Goal: Information Seeking & Learning: Find specific fact

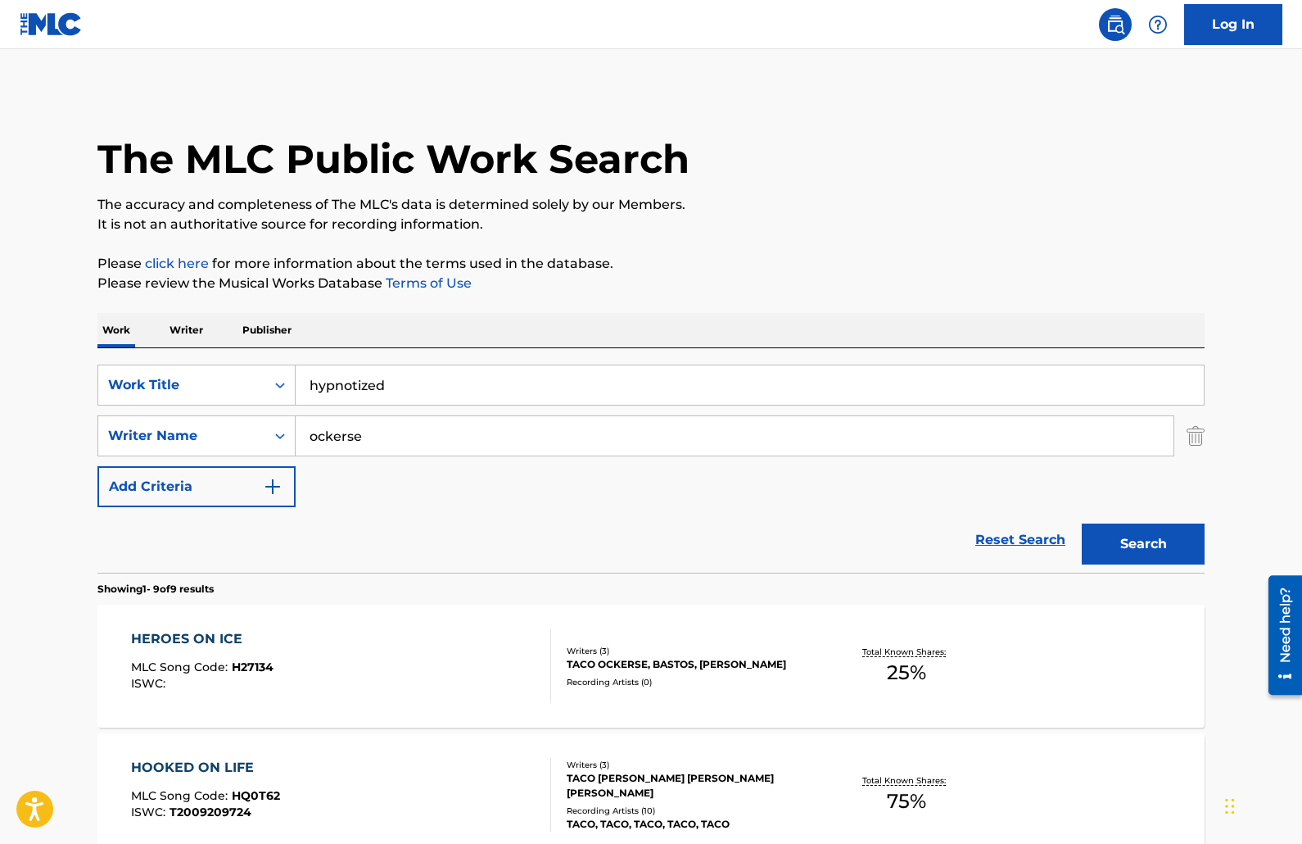
type input "hypnotized"
click at [243, 433] on div "Writer Name" at bounding box center [181, 436] width 147 height 20
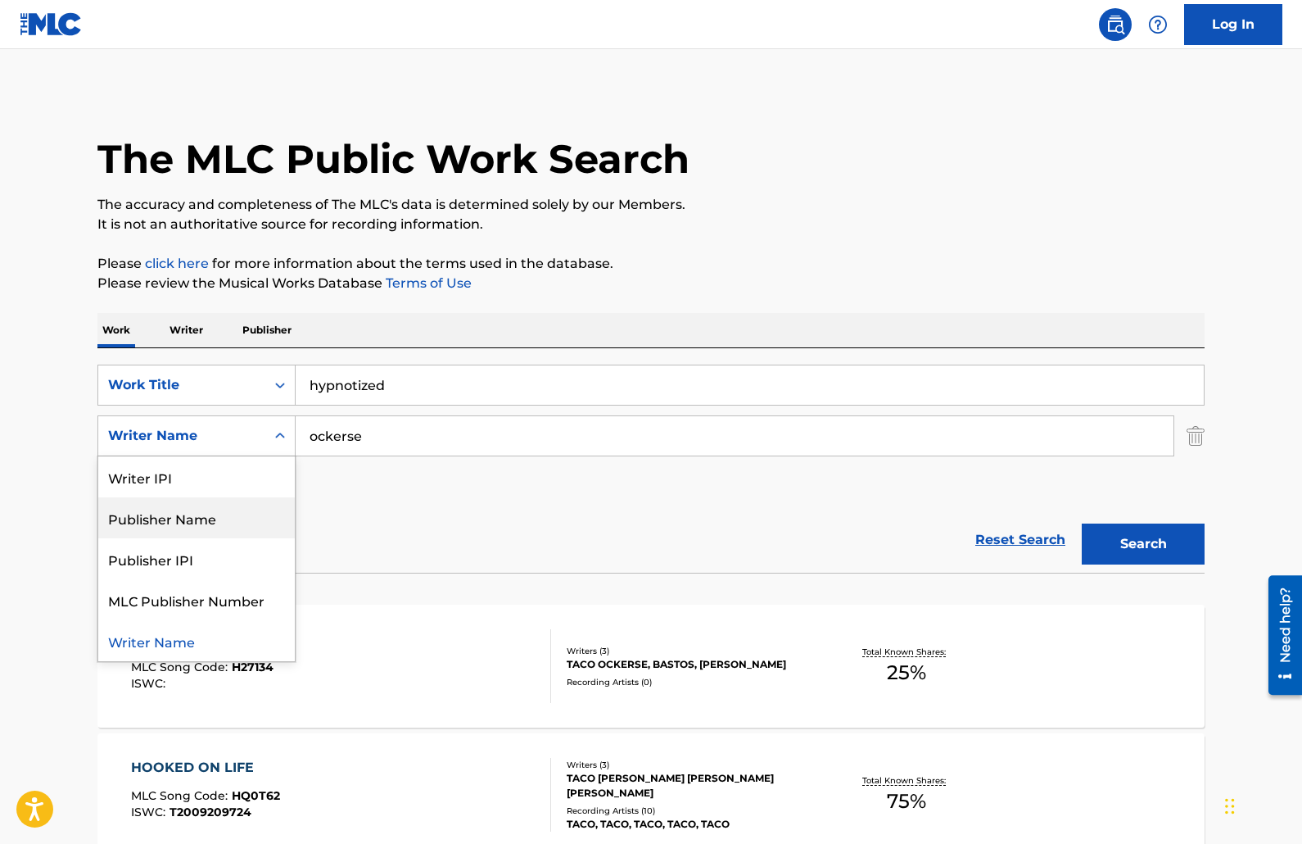
click at [225, 509] on div "Publisher Name" at bounding box center [196, 517] width 197 height 41
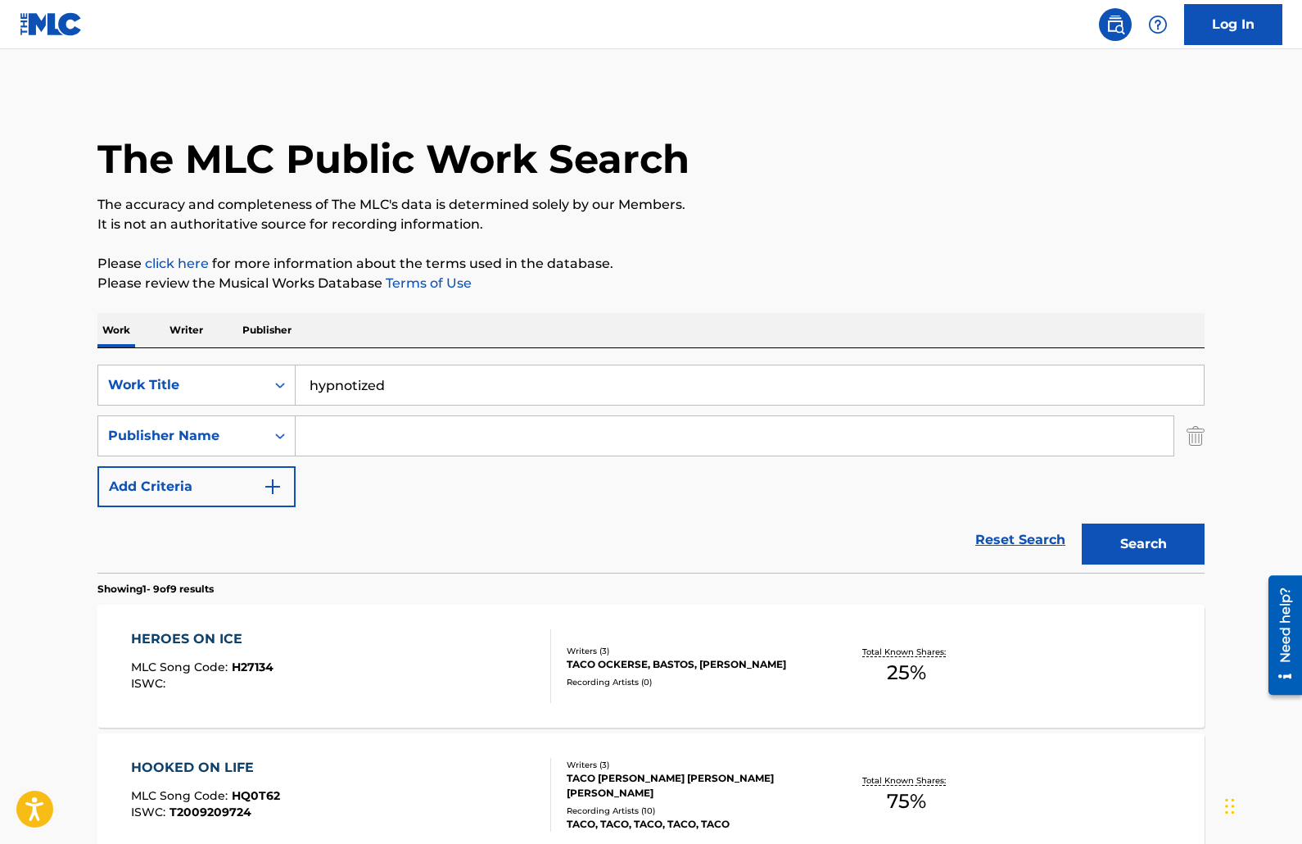
click at [398, 451] on input "Search Form" at bounding box center [735, 435] width 878 height 39
type input "warner"
click at [1082, 523] on button "Search" at bounding box center [1143, 543] width 123 height 41
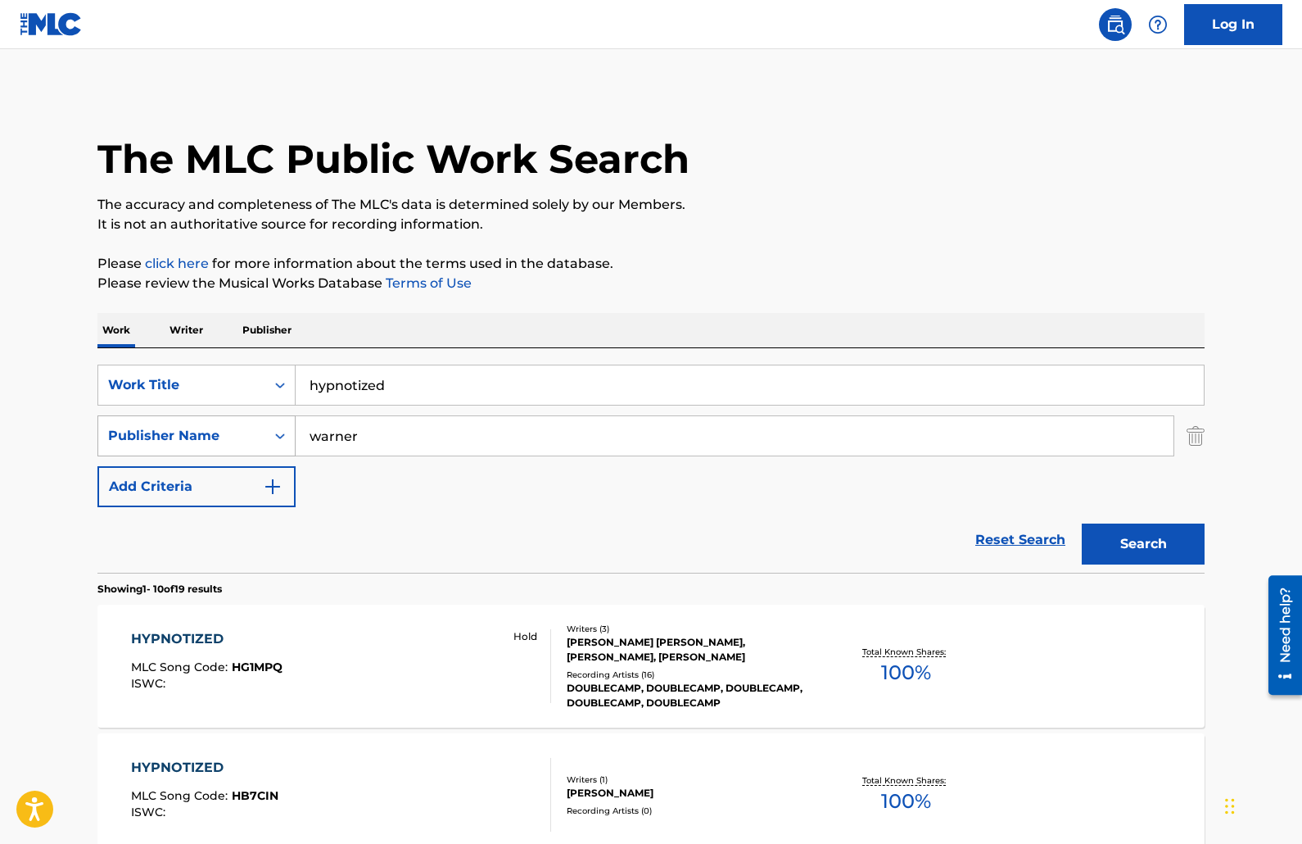
click at [251, 431] on div "Publisher Name" at bounding box center [181, 436] width 147 height 20
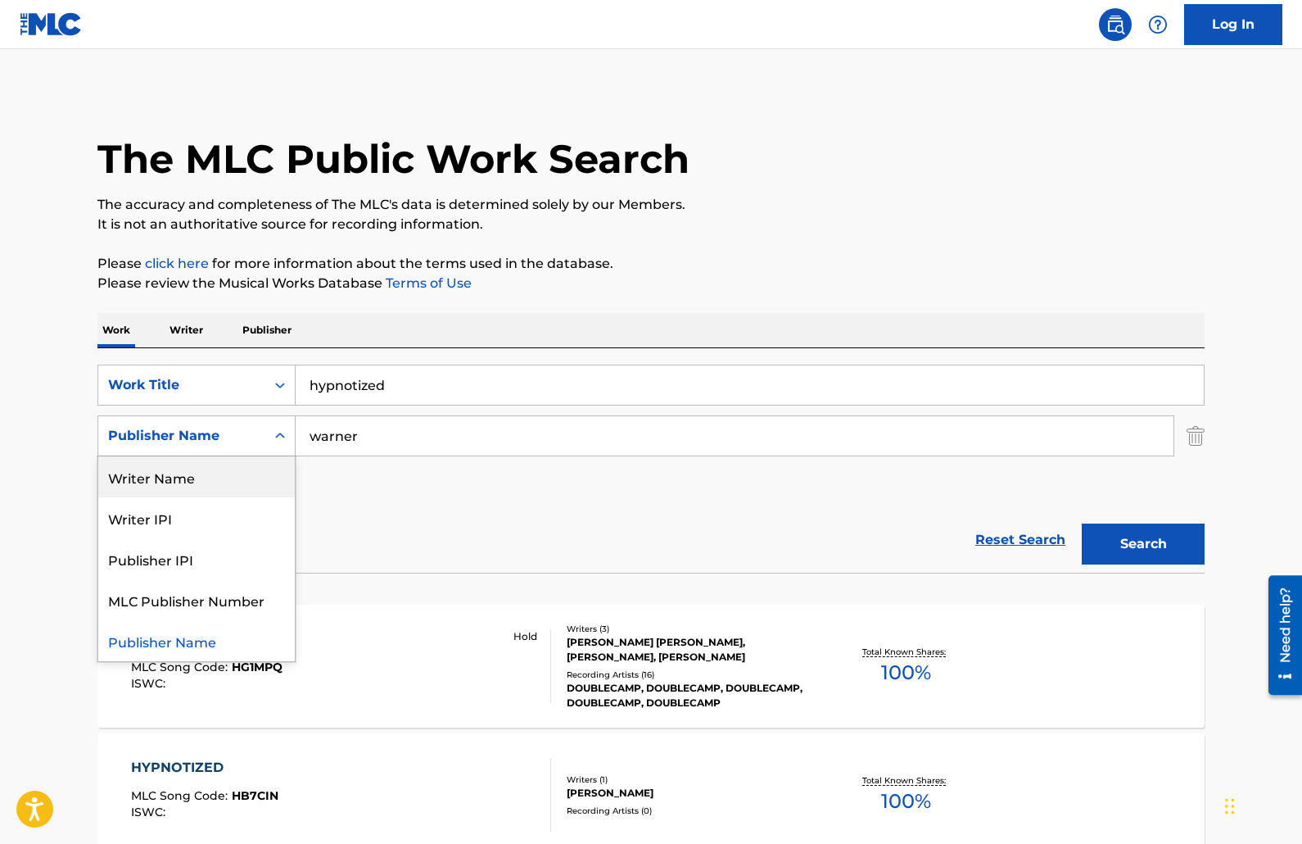
click at [174, 482] on div "Writer Name" at bounding box center [196, 476] width 197 height 41
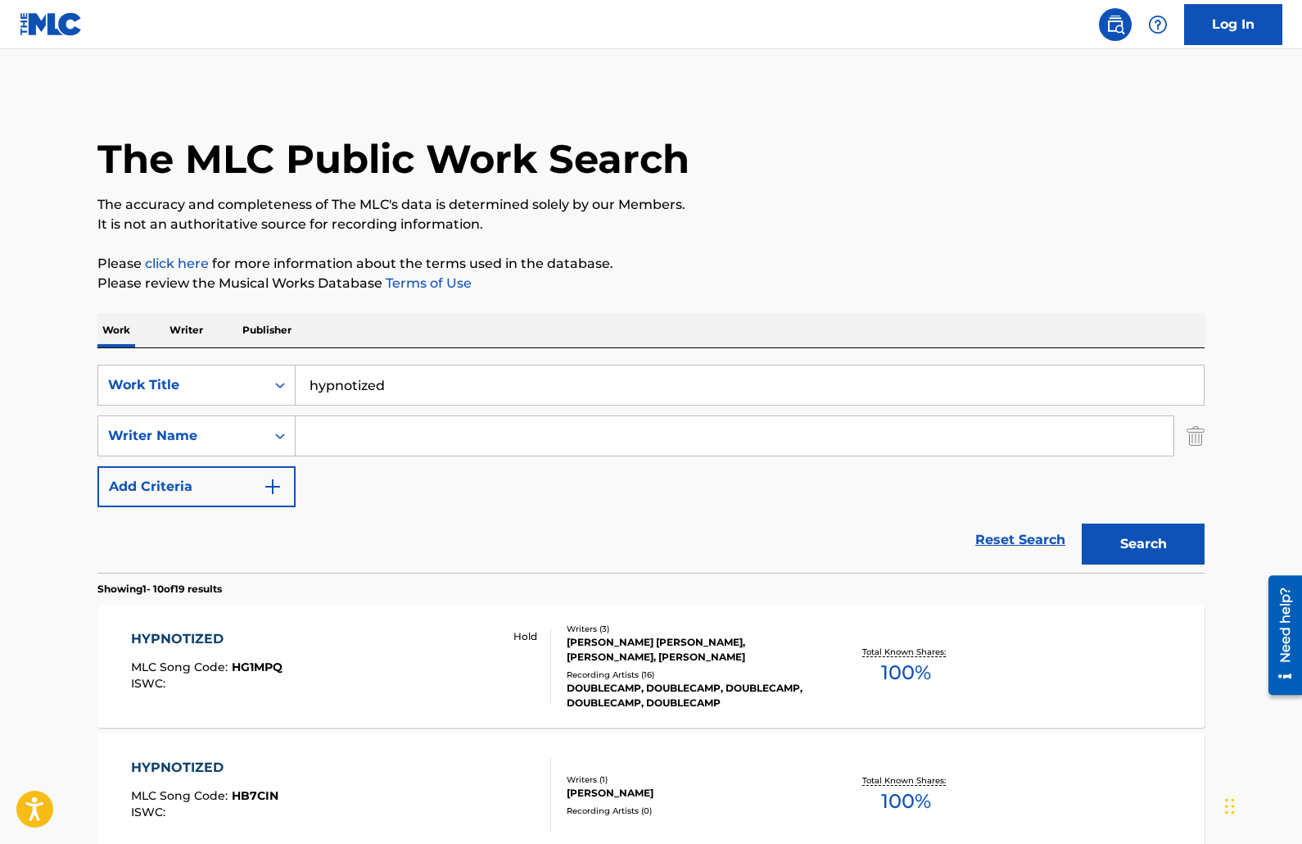
click at [420, 434] on input "Search Form" at bounding box center [735, 435] width 878 height 39
type input "rafelson"
click at [1082, 523] on button "Search" at bounding box center [1143, 543] width 123 height 41
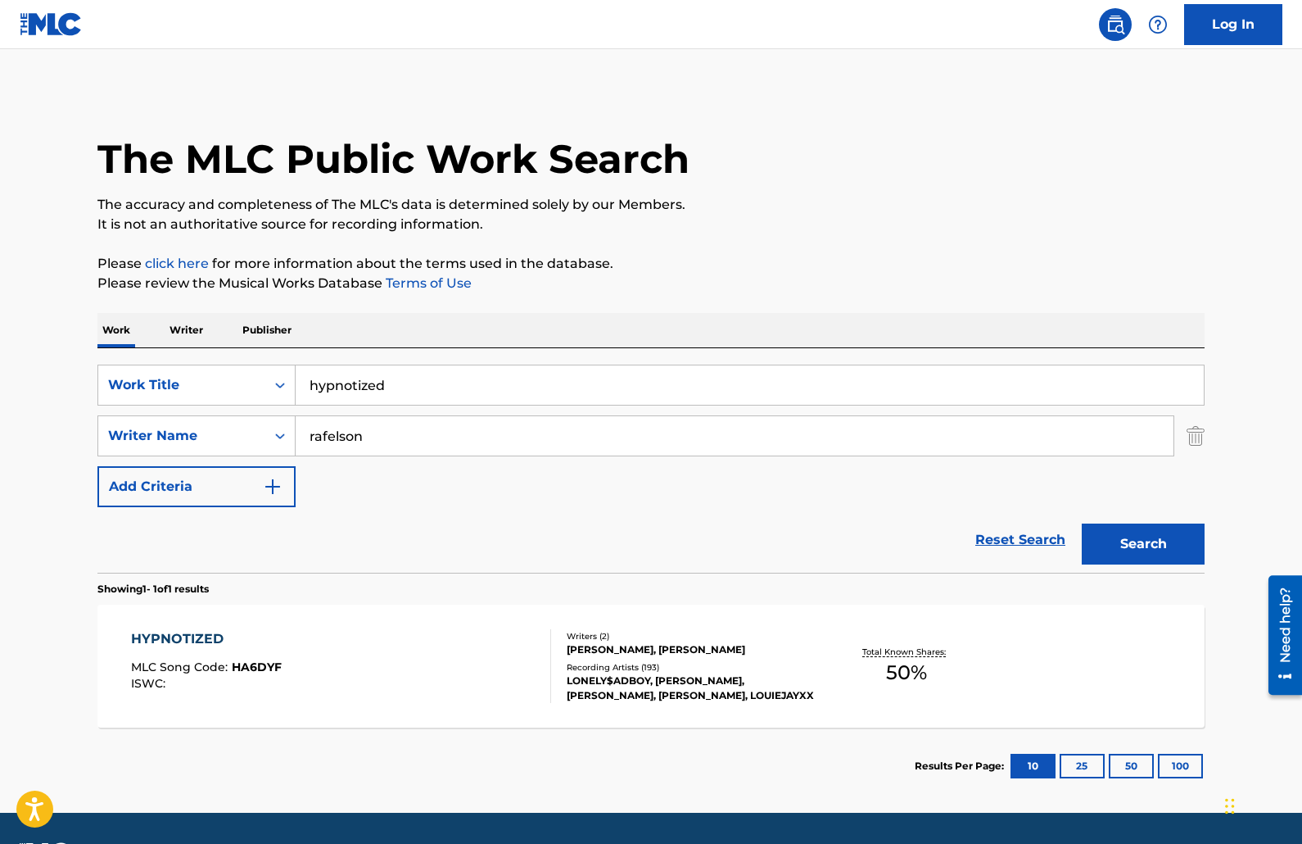
click at [310, 646] on div "HYPNOTIZED MLC Song Code : HA6DYF ISWC :" at bounding box center [341, 666] width 421 height 74
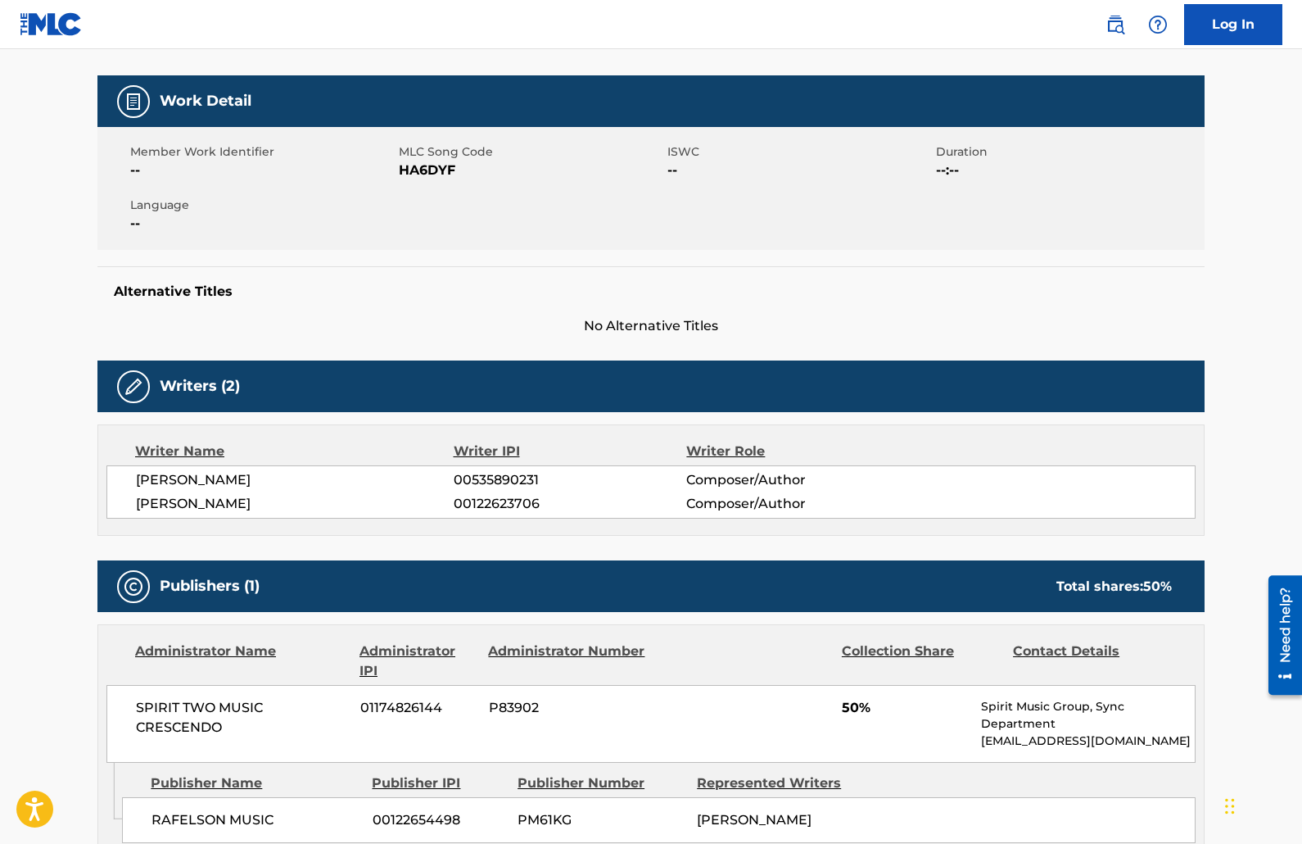
scroll to position [317, 0]
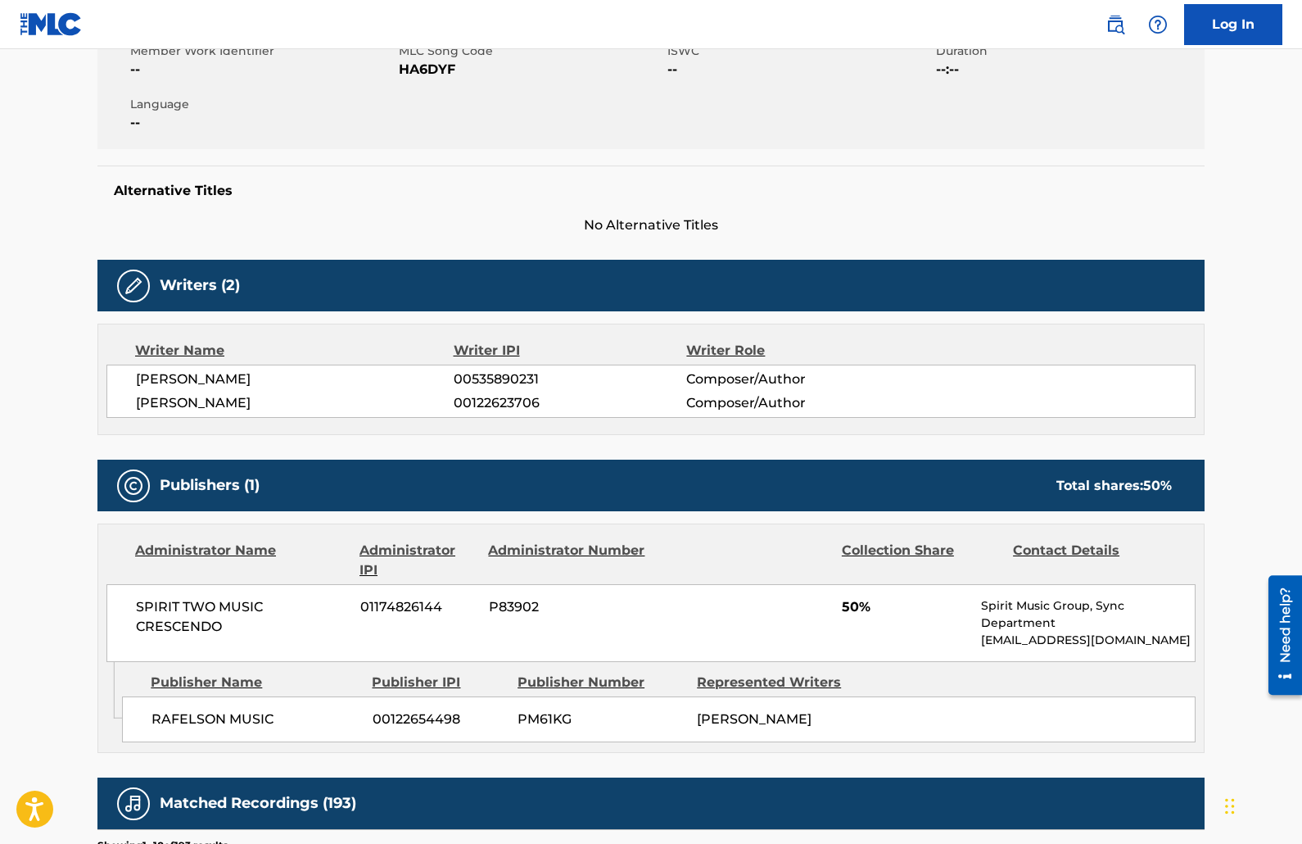
click at [431, 70] on span "HA6DYF" at bounding box center [531, 70] width 265 height 20
copy span "HA6DYF"
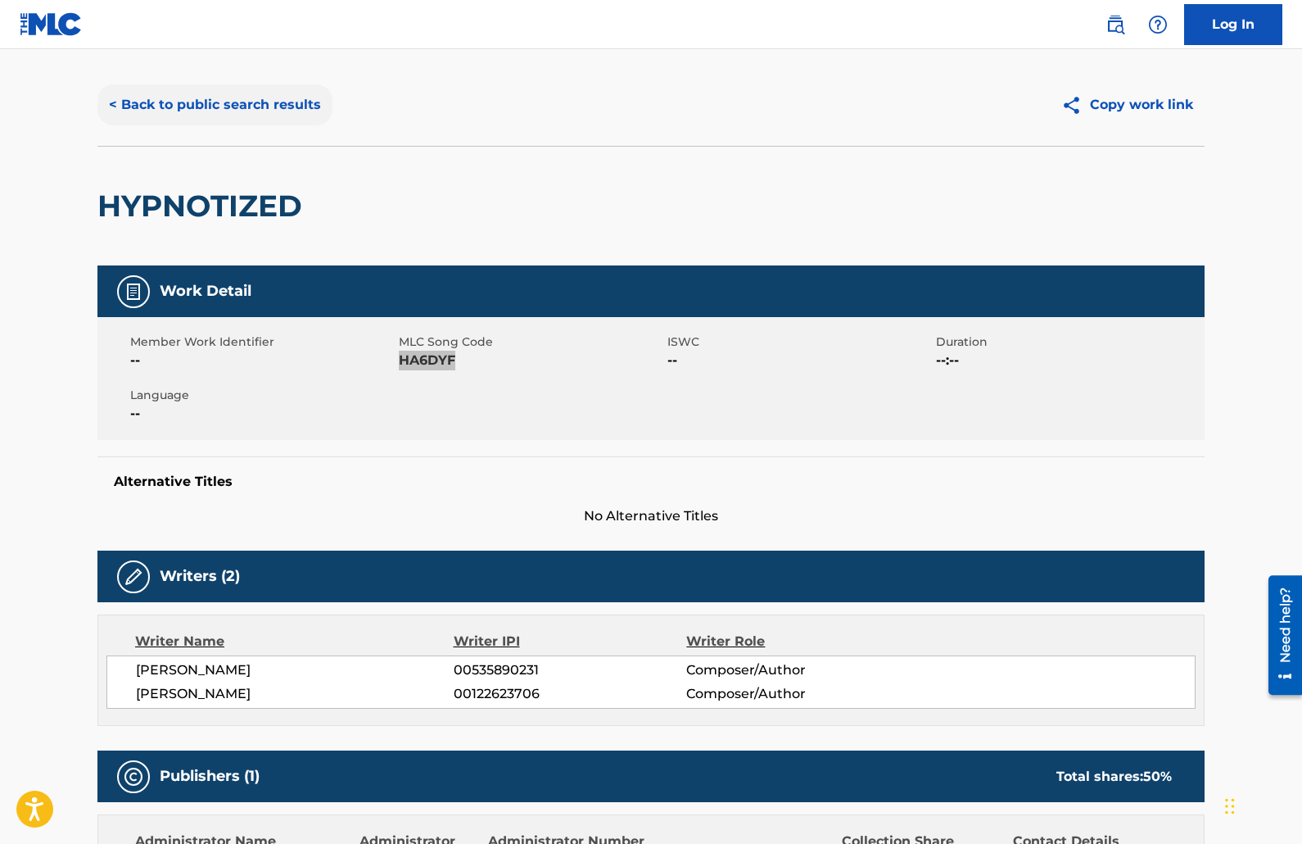
scroll to position [33, 0]
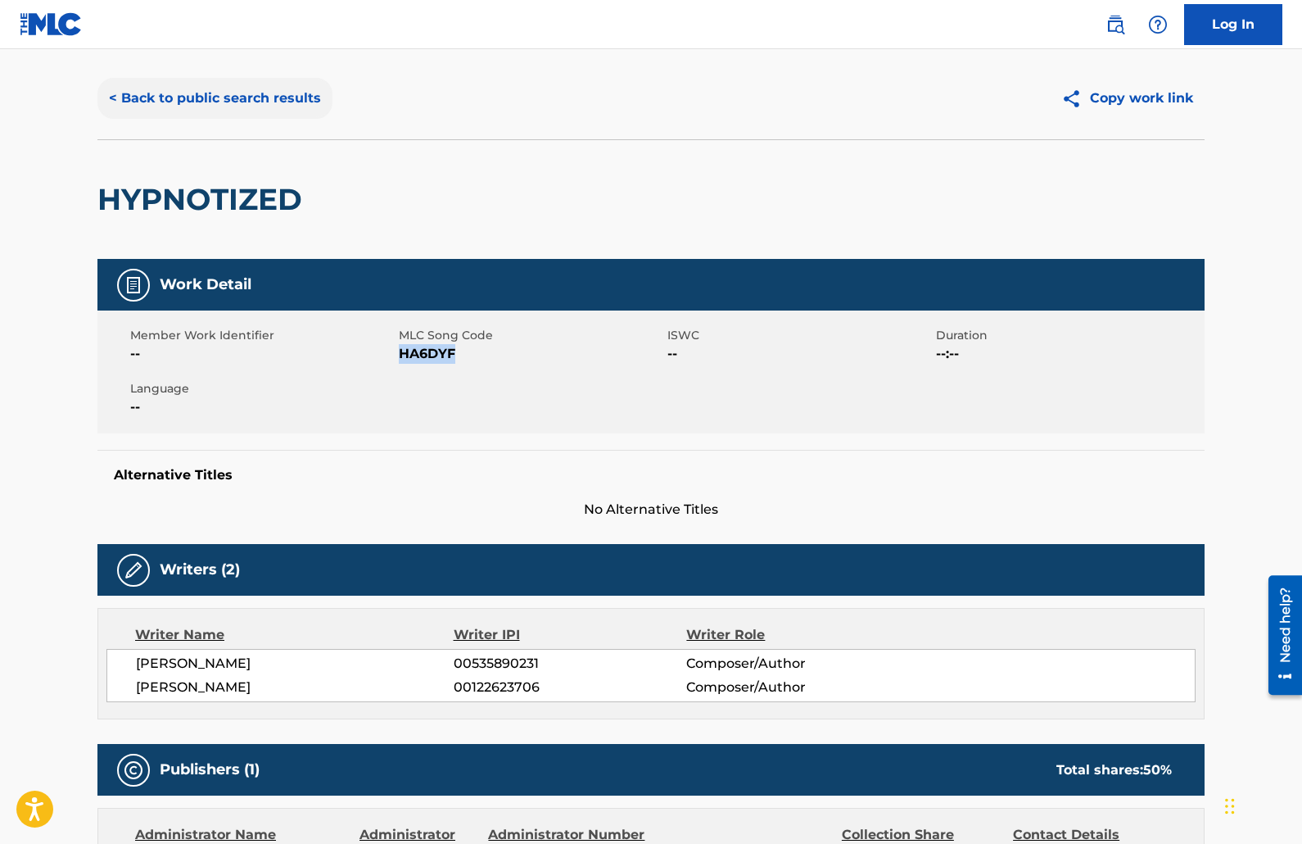
click at [278, 101] on button "< Back to public search results" at bounding box center [214, 98] width 235 height 41
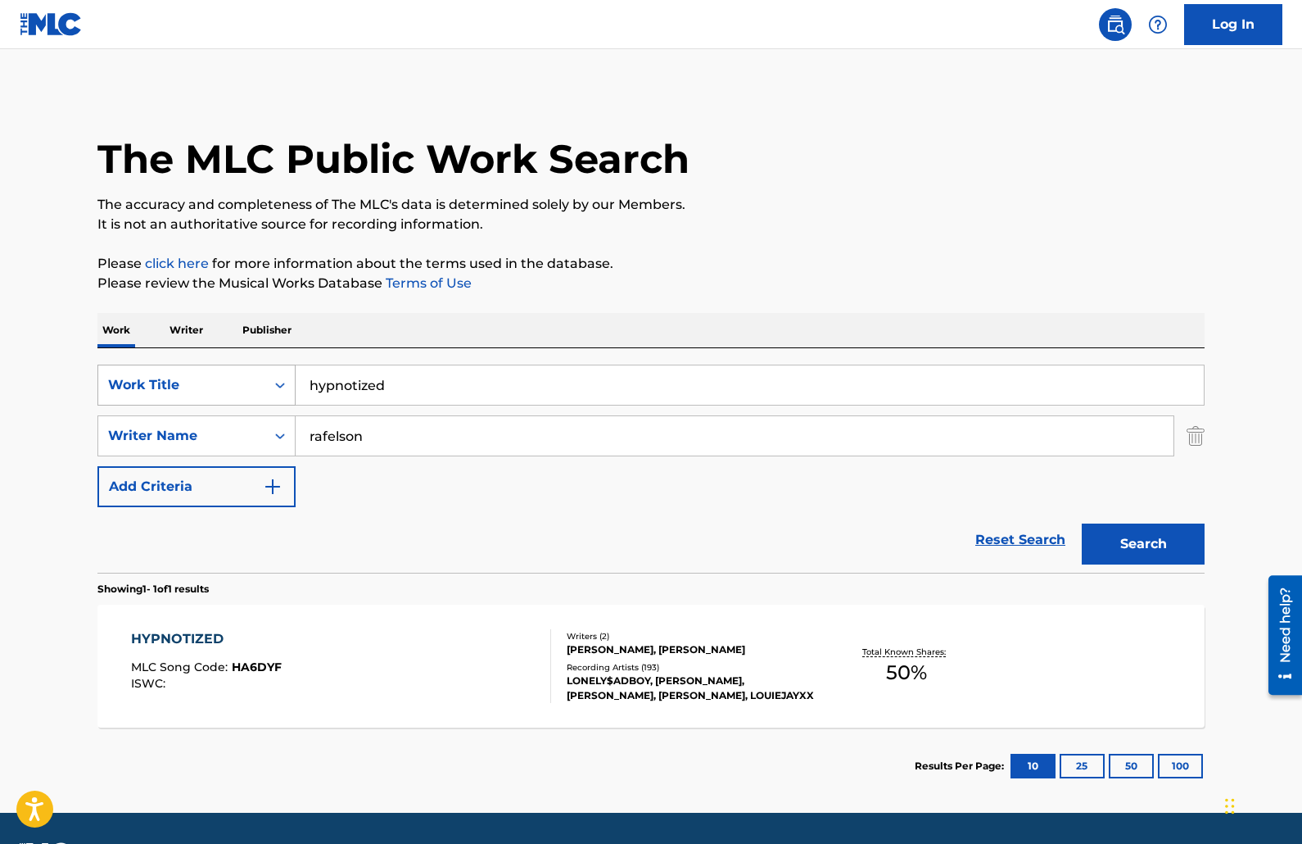
drag, startPoint x: 404, startPoint y: 379, endPoint x: 265, endPoint y: 389, distance: 138.8
click at [266, 389] on div "SearchWithCriteria0f7c5222-d113-45f7-a095-1775ff2dd4dd Work Title hypnotized" at bounding box center [650, 385] width 1107 height 41
type input "hottie"
type input "[PERSON_NAME]"
click at [1082, 523] on button "Search" at bounding box center [1143, 543] width 123 height 41
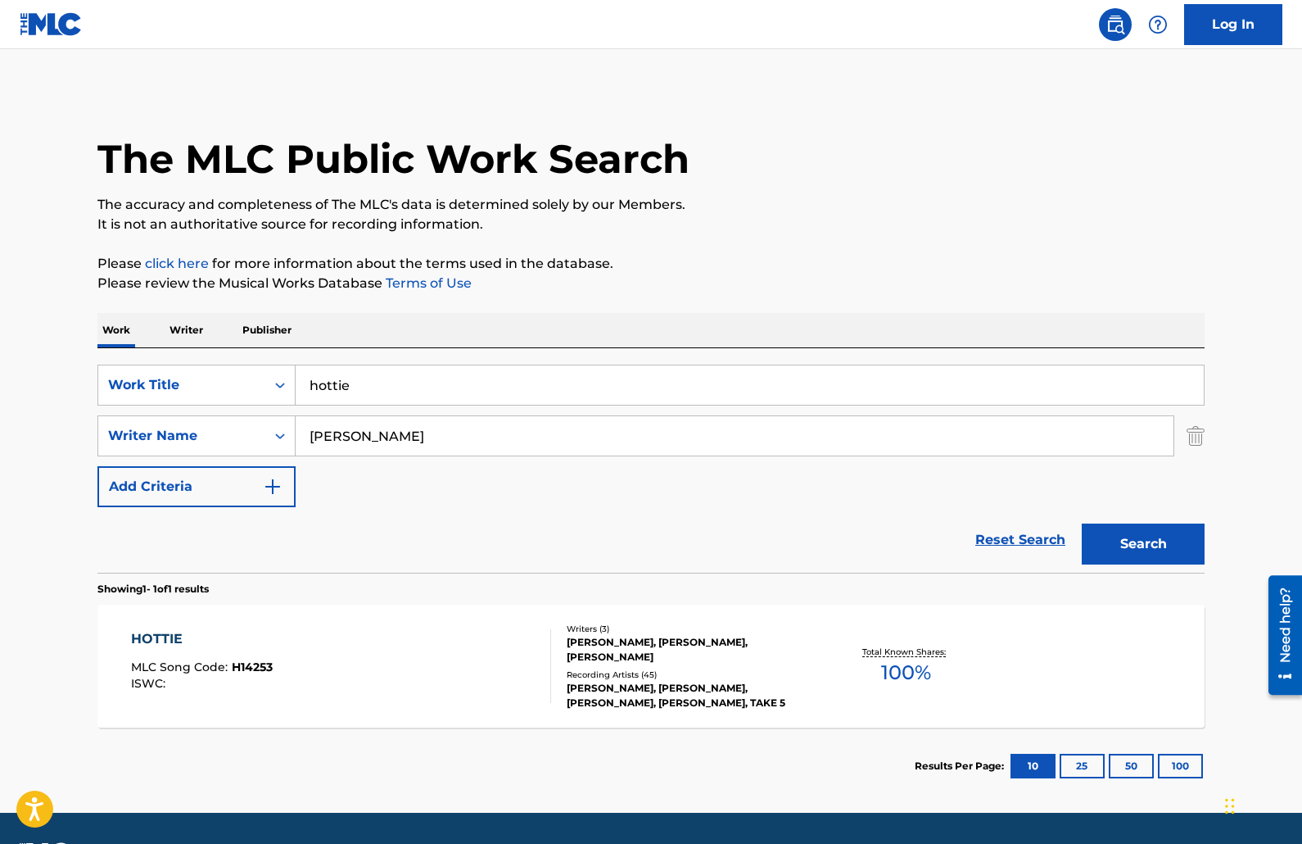
click at [210, 665] on span "MLC Song Code :" at bounding box center [181, 666] width 101 height 15
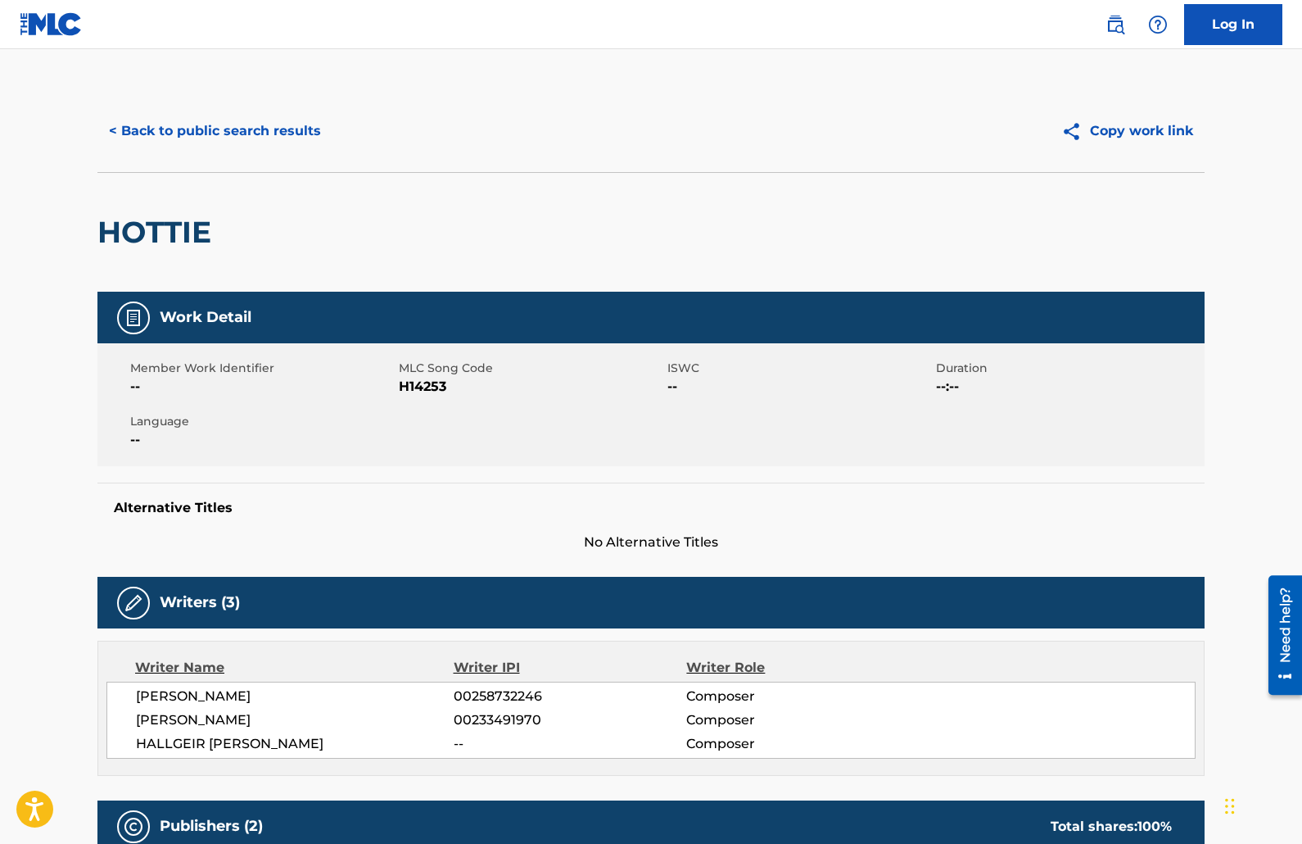
click at [416, 384] on span "H14253" at bounding box center [531, 387] width 265 height 20
copy span "H14253"
click at [309, 133] on button "< Back to public search results" at bounding box center [214, 131] width 235 height 41
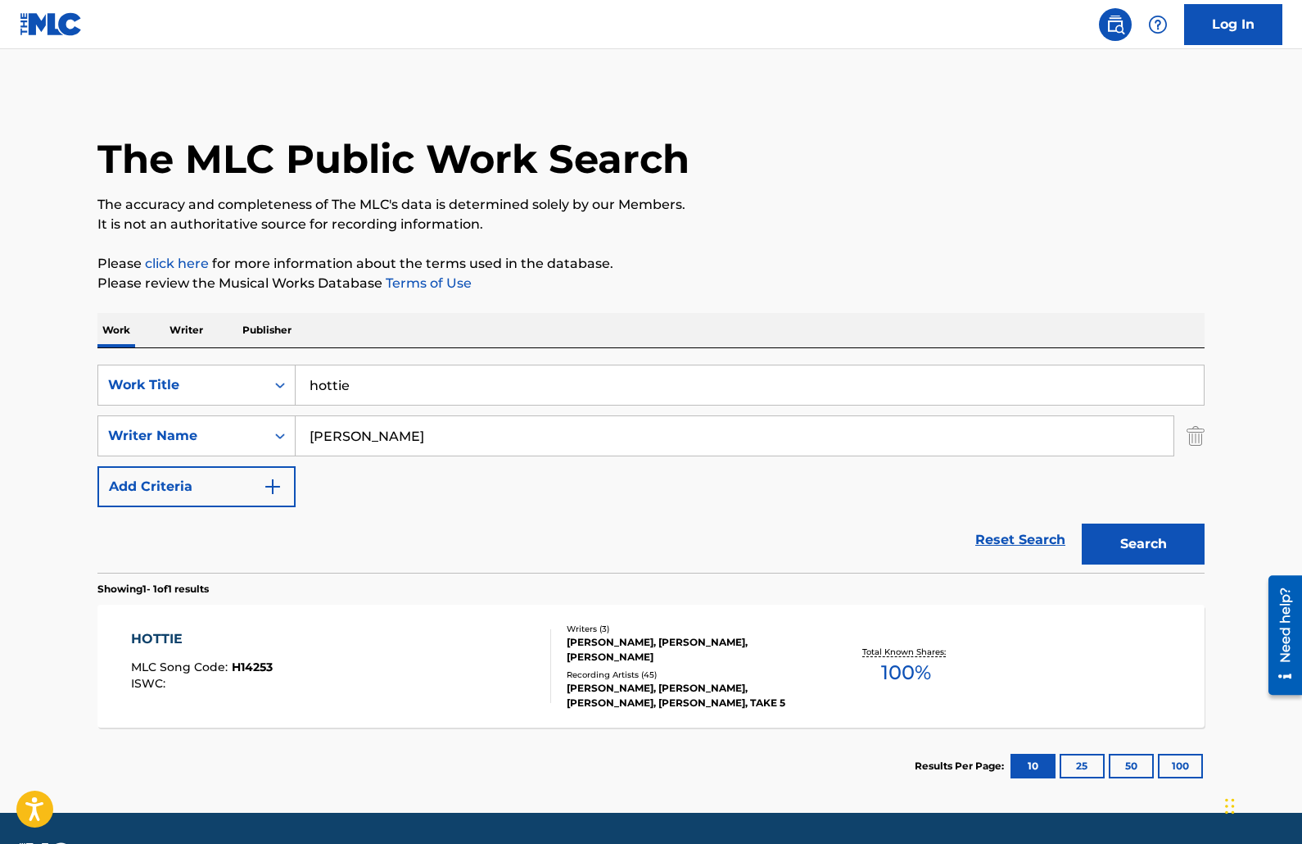
click at [378, 388] on input "hottie" at bounding box center [750, 384] width 908 height 39
type input "all i ever"
click at [1082, 523] on button "Search" at bounding box center [1143, 543] width 123 height 41
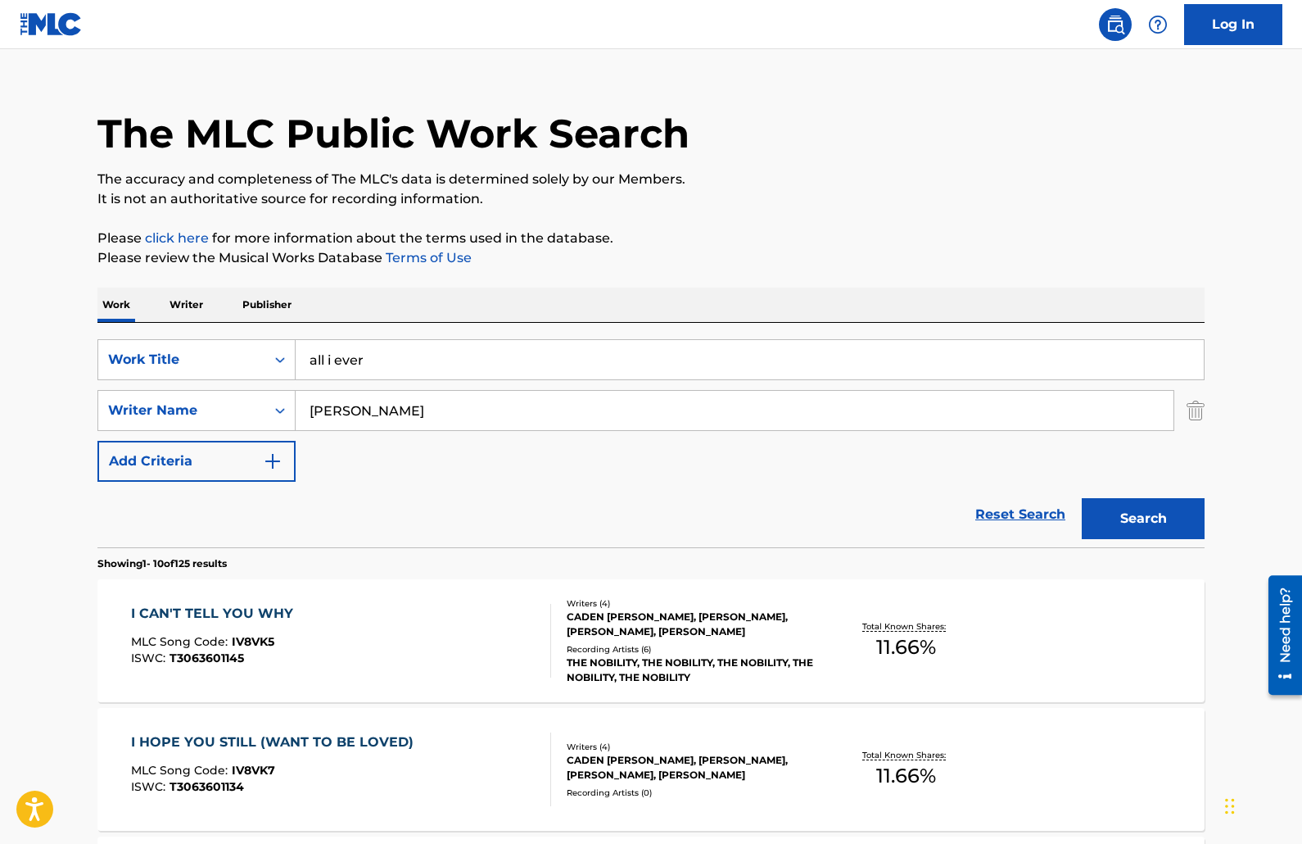
scroll to position [33, 0]
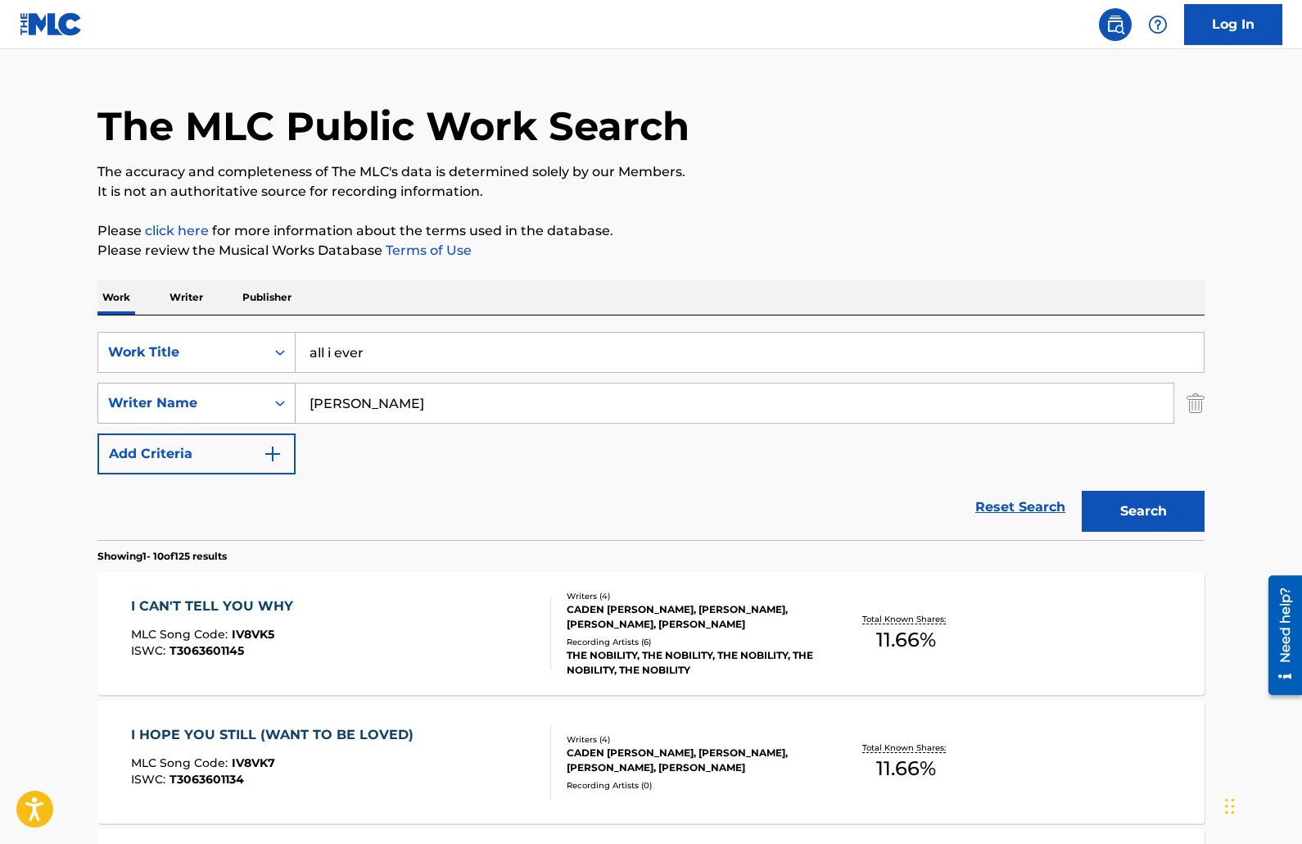
drag, startPoint x: 305, startPoint y: 407, endPoint x: 281, endPoint y: 407, distance: 23.8
click at [281, 408] on div "SearchWithCriteria48cc1543-6eed-4edc-94cc-208cf4abe675 Writer Name [PERSON_NAME]" at bounding box center [650, 403] width 1107 height 41
type input "[PERSON_NAME]"
click at [1082, 491] on button "Search" at bounding box center [1143, 511] width 123 height 41
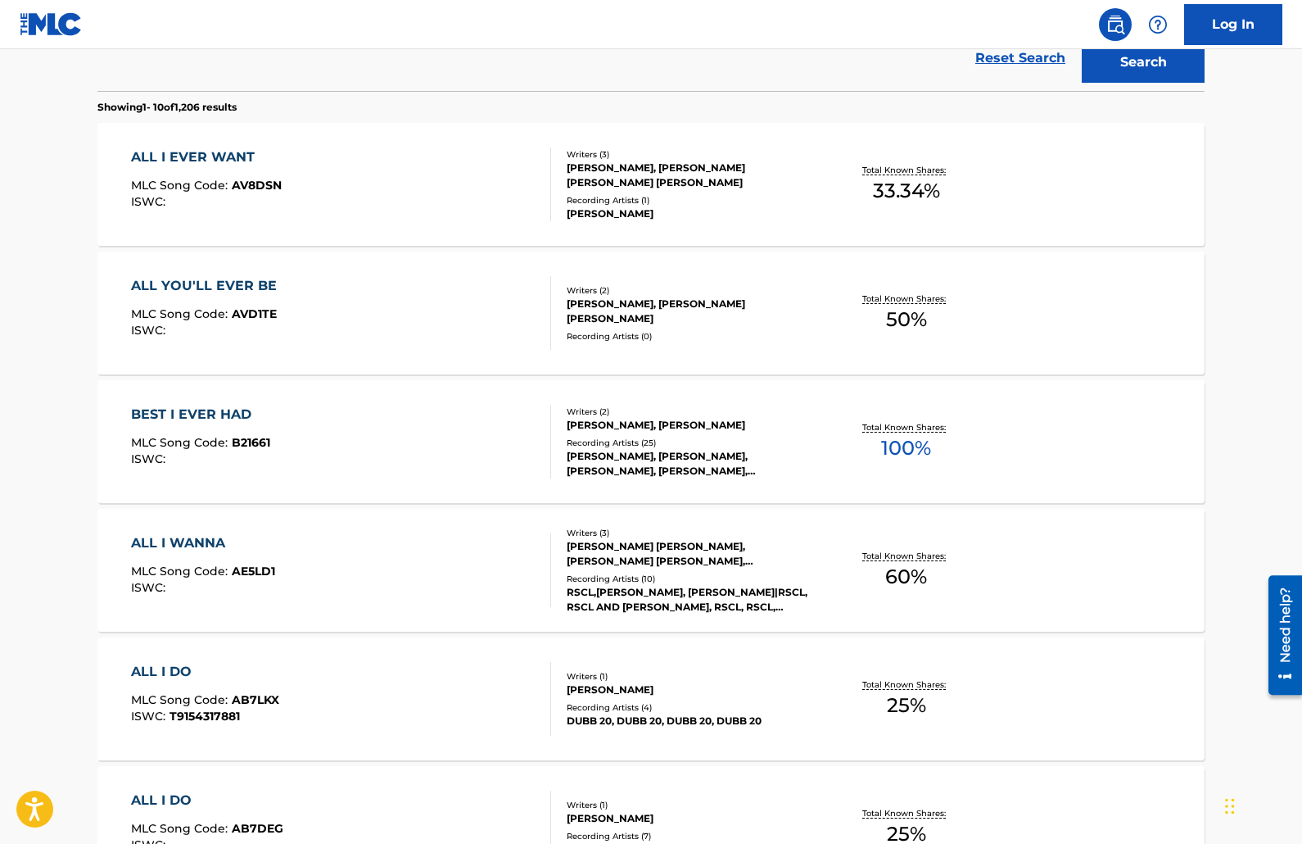
scroll to position [0, 0]
